Goal: Task Accomplishment & Management: Manage account settings

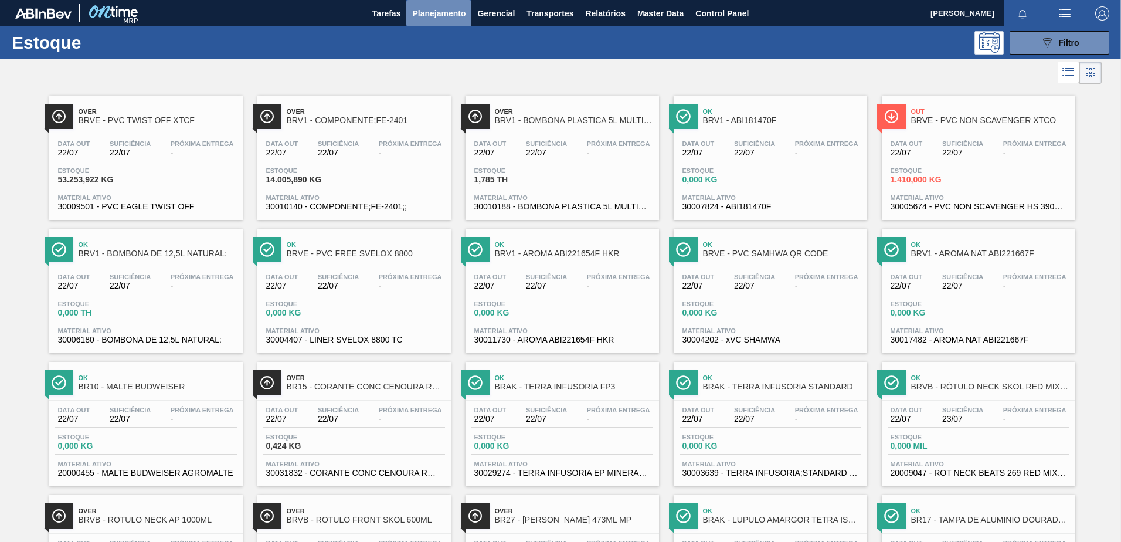
click at [432, 8] on span "Planejamento" at bounding box center [438, 13] width 53 height 14
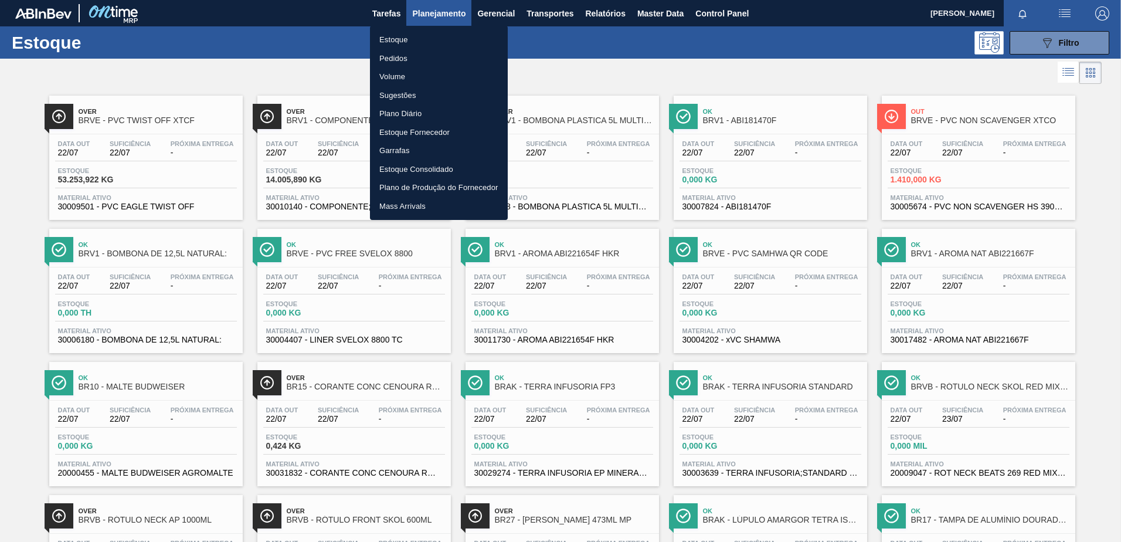
click at [401, 56] on li "Pedidos" at bounding box center [439, 58] width 138 height 19
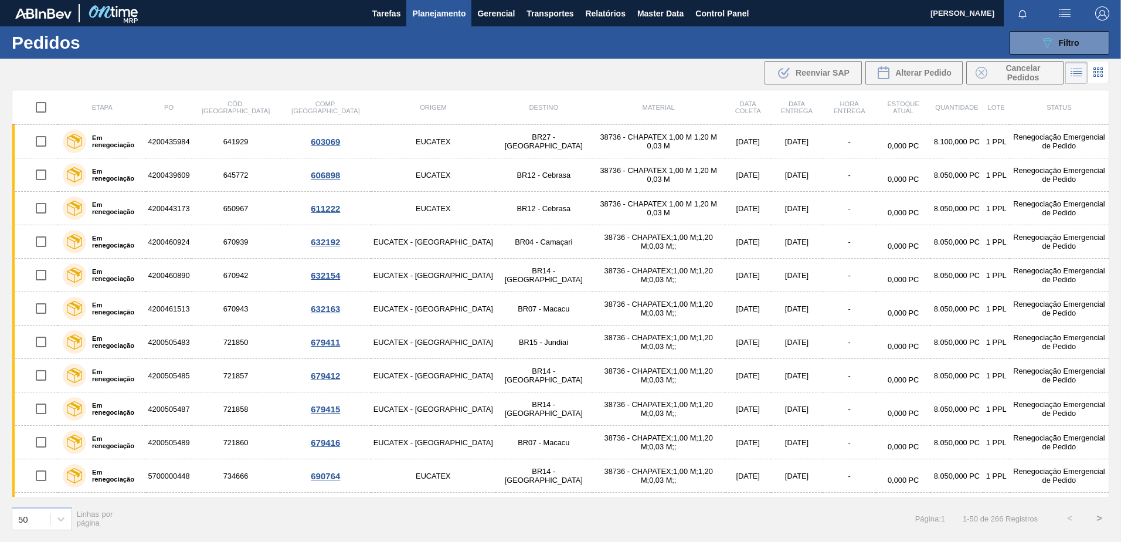
click at [40, 104] on input "checkbox" at bounding box center [41, 107] width 25 height 25
checkbox input "true"
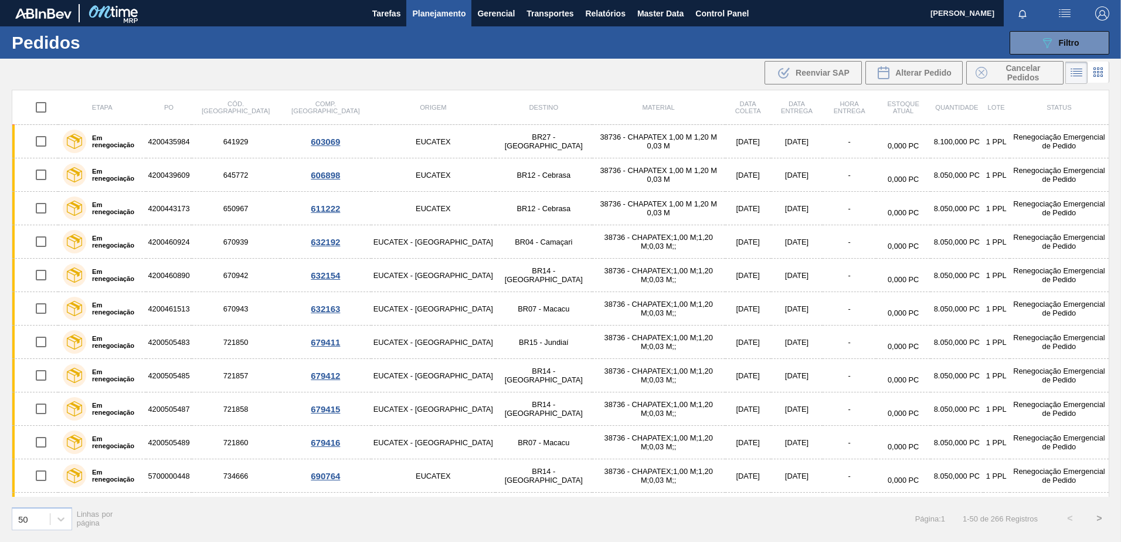
checkbox input "true"
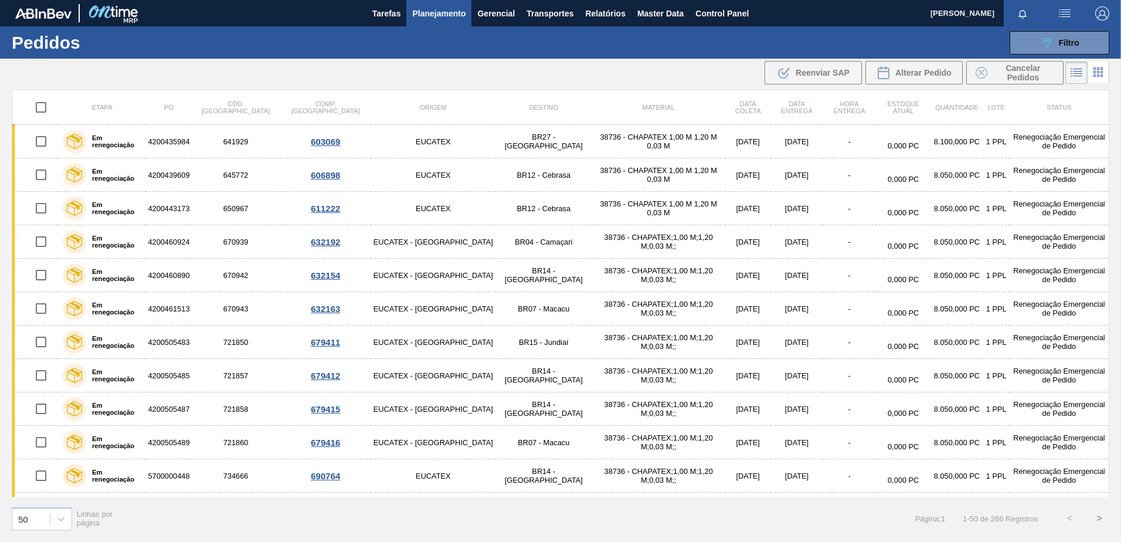
checkbox input "true"
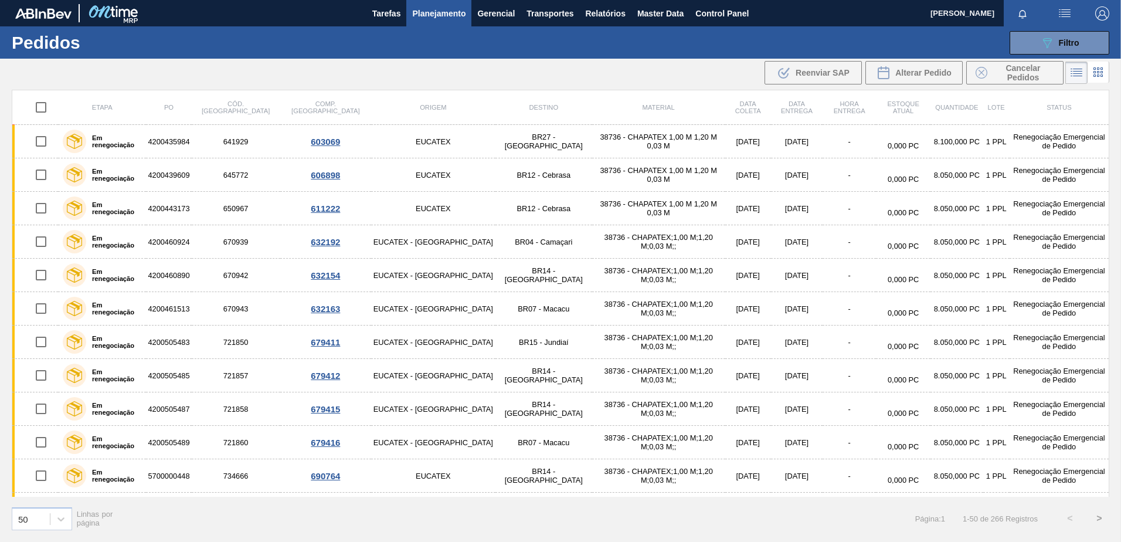
checkbox input "true"
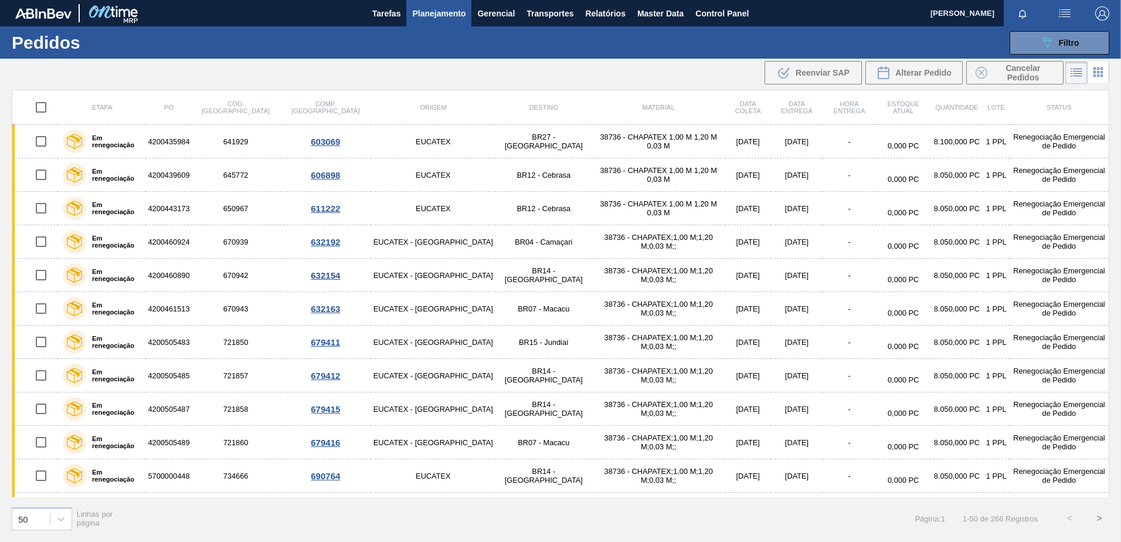
checkbox input "true"
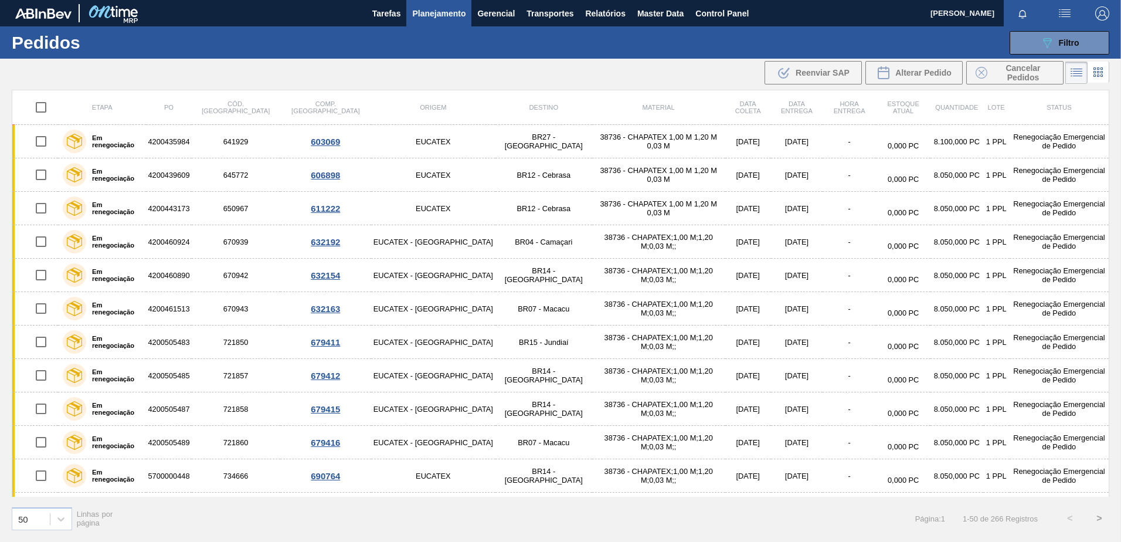
checkbox input "true"
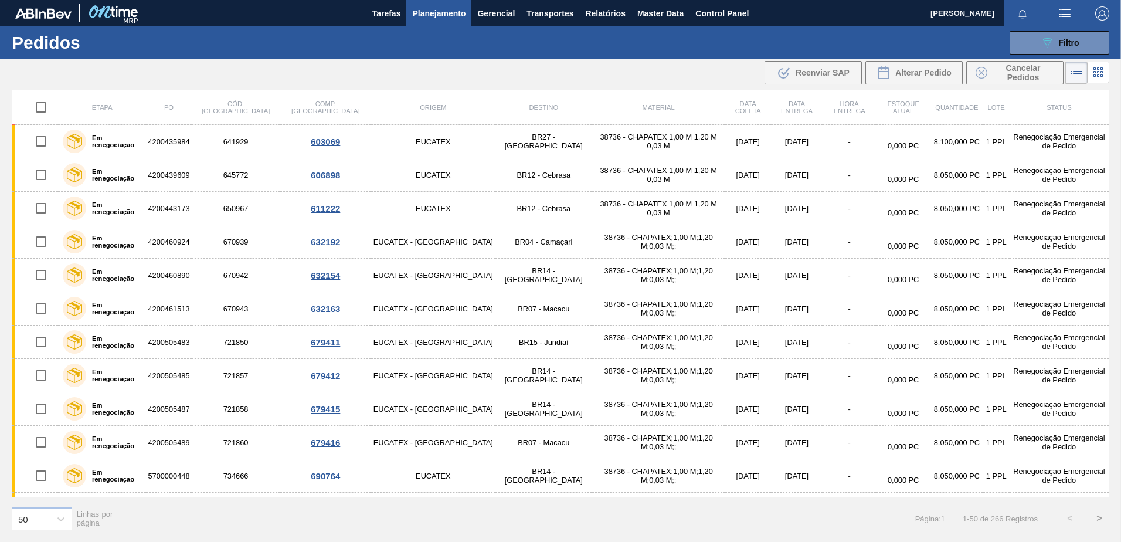
checkbox input "true"
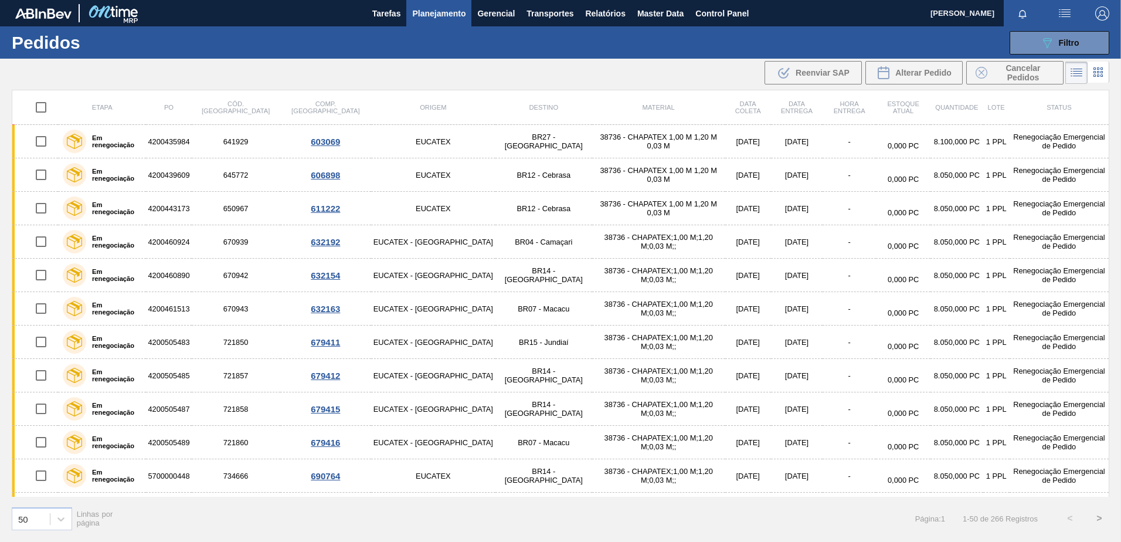
checkbox input "true"
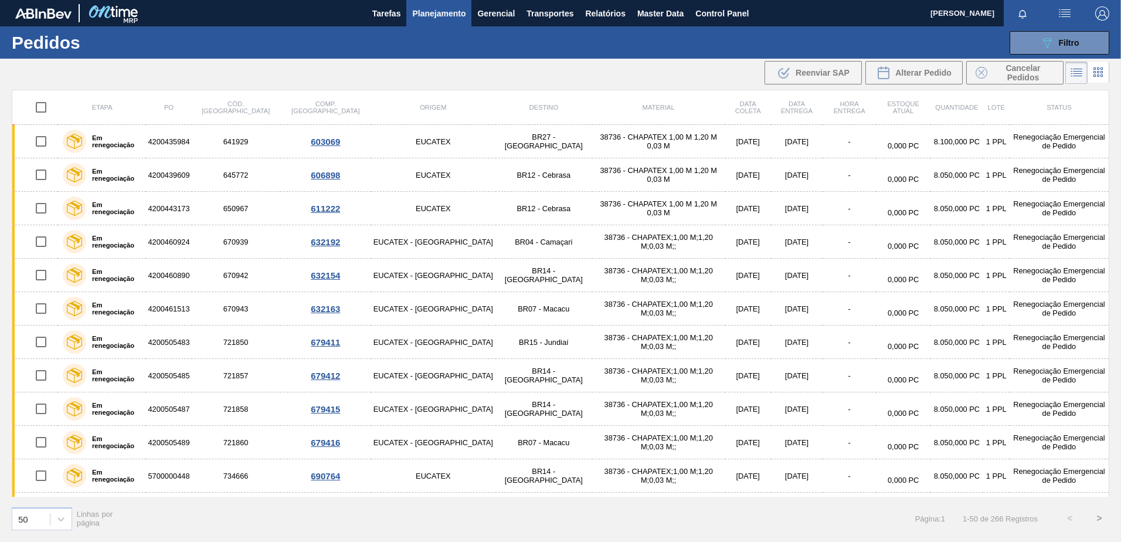
checkbox input "true"
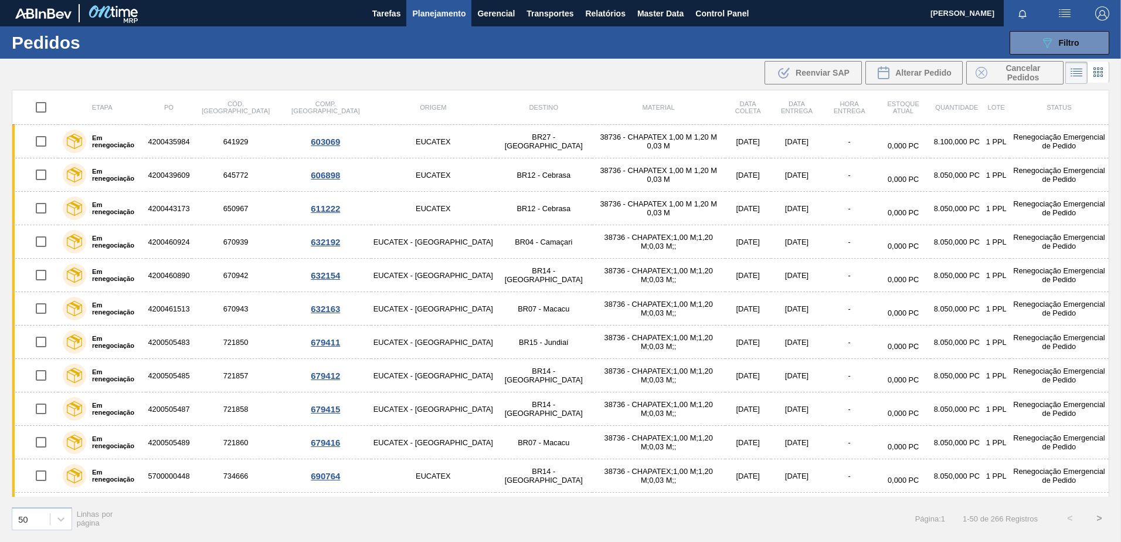
checkbox input "true"
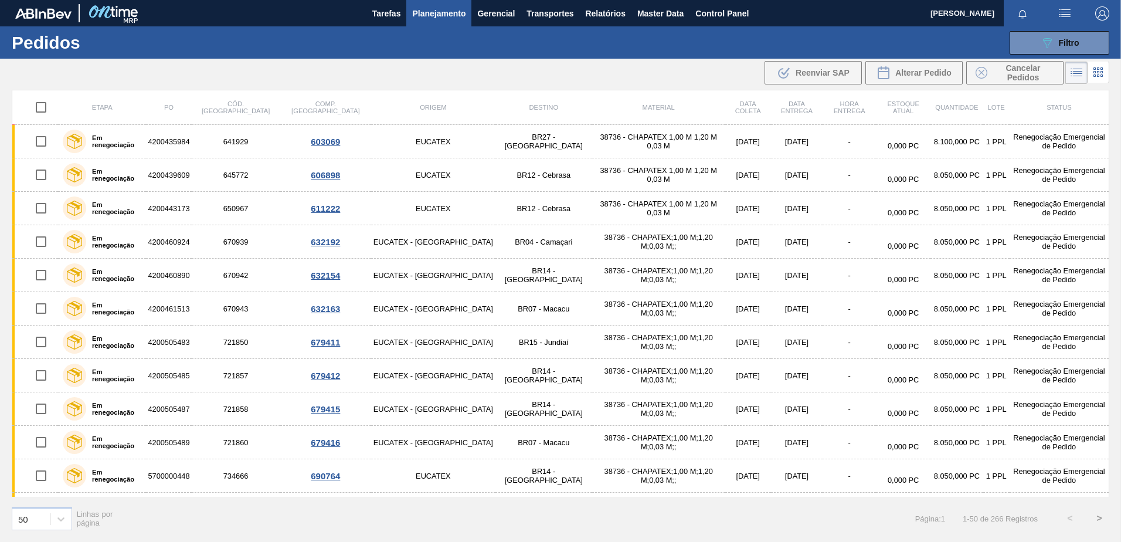
checkbox input "true"
click at [444, 15] on span "Planejamento" at bounding box center [438, 13] width 53 height 14
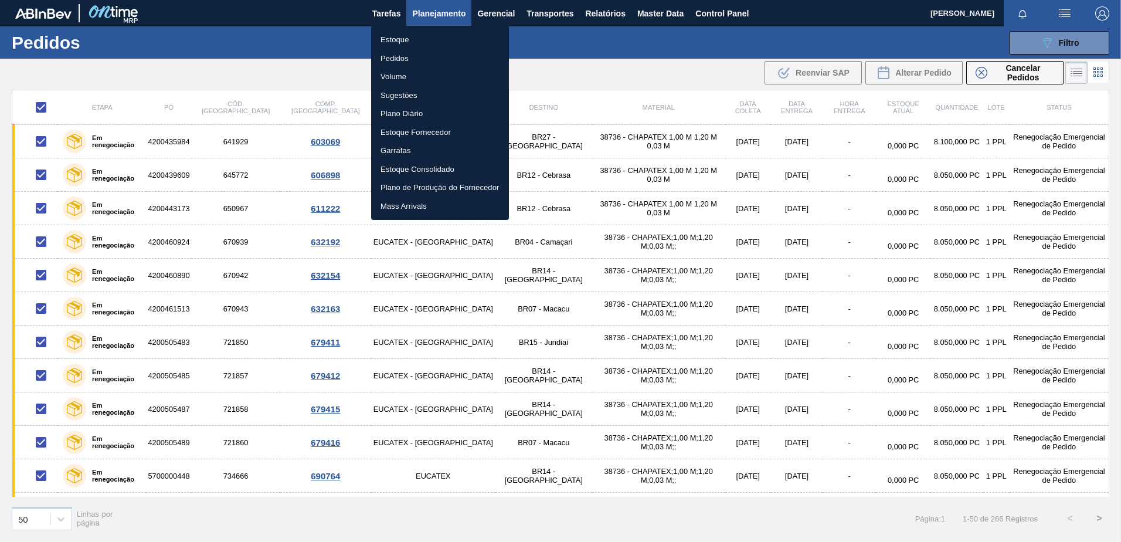
click at [732, 72] on div at bounding box center [560, 271] width 1121 height 542
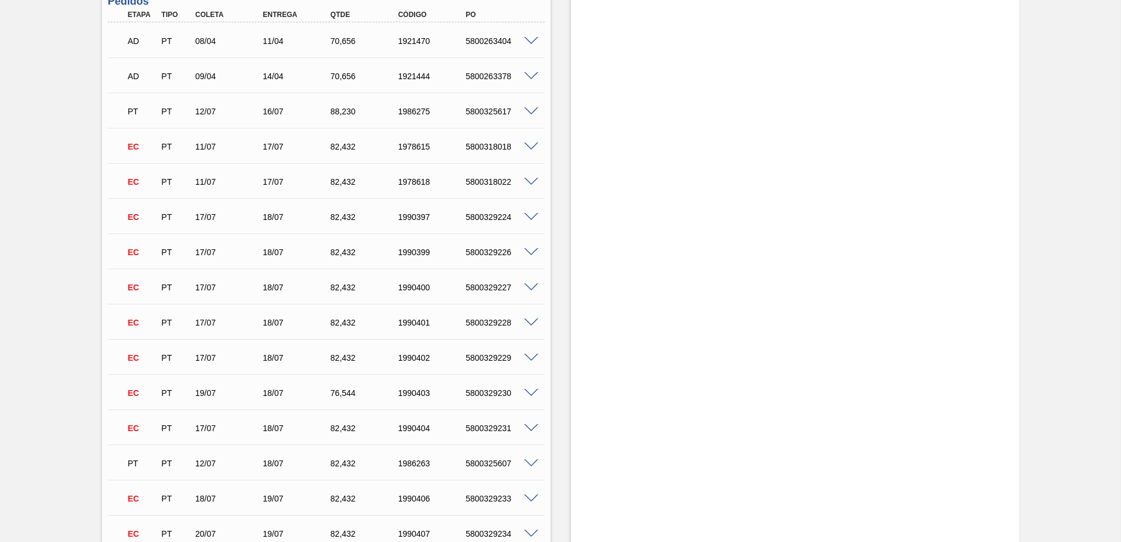
scroll to position [1935, 0]
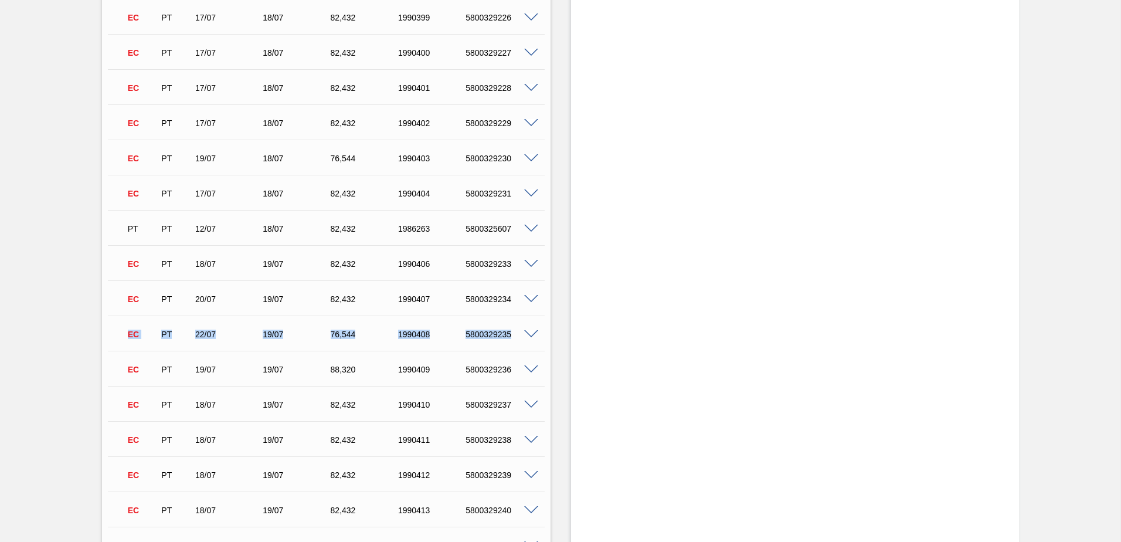
drag, startPoint x: 126, startPoint y: 325, endPoint x: 519, endPoint y: 321, distance: 392.9
click at [519, 321] on div "EC PT 22/07 19/07 76,544 1990408 5800329235" at bounding box center [323, 332] width 406 height 23
click at [117, 328] on span at bounding box center [116, 332] width 17 height 23
drag, startPoint x: 118, startPoint y: 324, endPoint x: 543, endPoint y: 322, distance: 425.1
click at [543, 322] on div "EC PT 22/07 19/07 76,544 1990408 5800329235" at bounding box center [326, 332] width 437 height 29
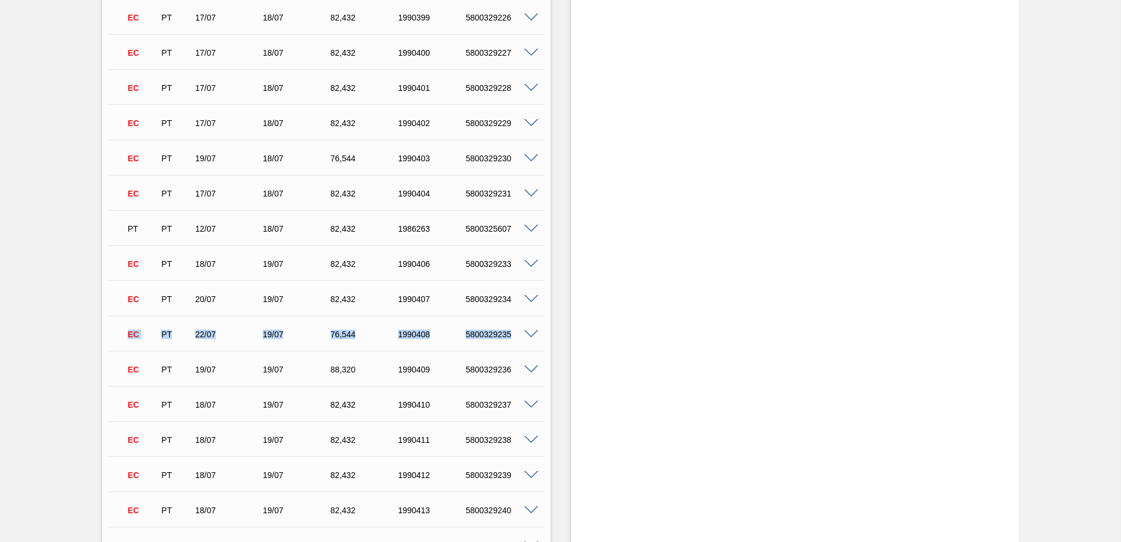
drag, startPoint x: 543, startPoint y: 322, endPoint x: 534, endPoint y: 324, distance: 9.0
click at [534, 330] on span at bounding box center [531, 334] width 14 height 9
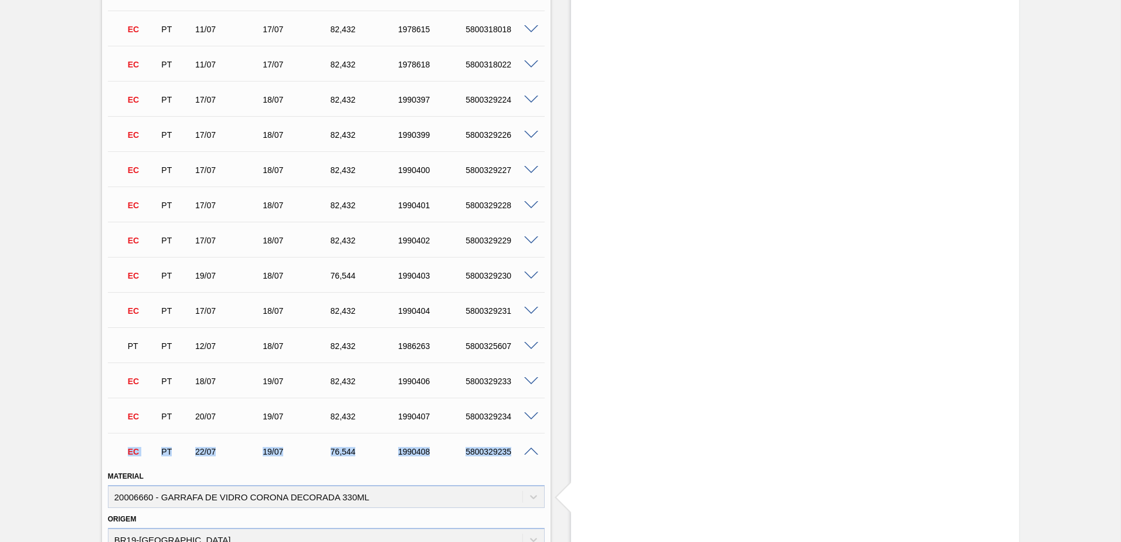
scroll to position [2052, 0]
